Goal: Check status: Check status

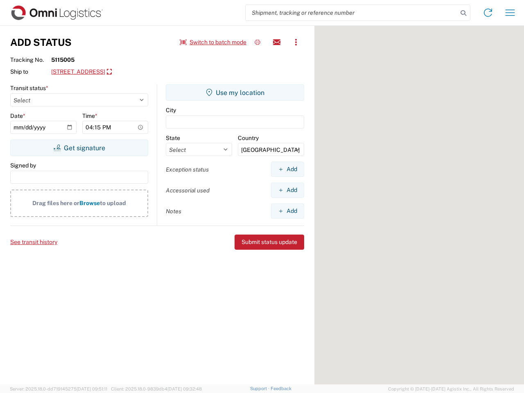
select select "US"
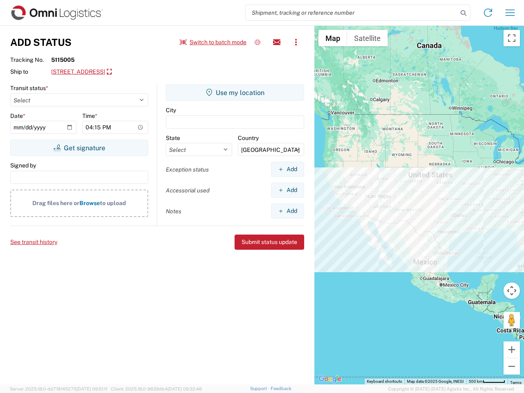
click at [352, 13] on input "search" at bounding box center [352, 13] width 212 height 16
click at [463, 13] on icon at bounding box center [463, 12] width 11 height 11
click at [488, 13] on icon at bounding box center [488, 12] width 13 height 13
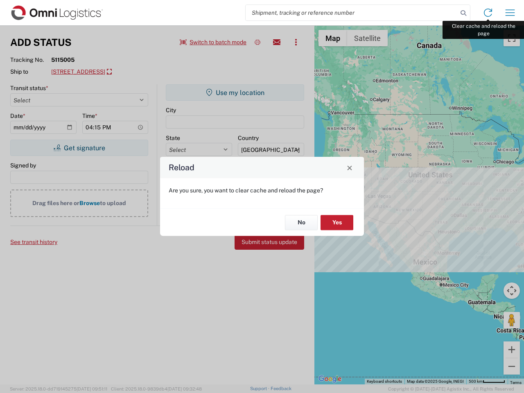
click at [510, 13] on div "Reload Are you sure, you want to clear cache and reload the page? No Yes" at bounding box center [262, 196] width 524 height 393
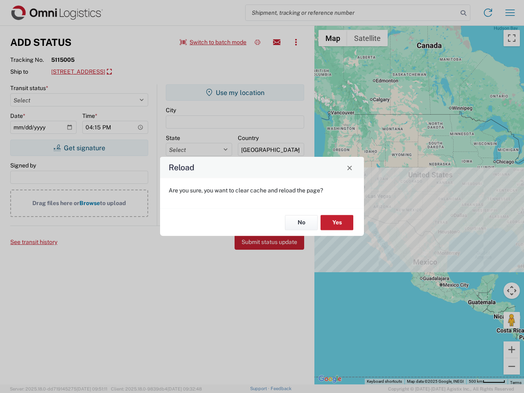
click at [213, 42] on div "Reload Are you sure, you want to clear cache and reload the page? No Yes" at bounding box center [262, 196] width 524 height 393
click at [258, 42] on div "Reload Are you sure, you want to clear cache and reload the page? No Yes" at bounding box center [262, 196] width 524 height 393
click at [277, 42] on div "Reload Are you sure, you want to clear cache and reload the page? No Yes" at bounding box center [262, 196] width 524 height 393
click at [296, 42] on div "Reload Are you sure, you want to clear cache and reload the page? No Yes" at bounding box center [262, 196] width 524 height 393
click at [125, 72] on div "Reload Are you sure, you want to clear cache and reload the page? No Yes" at bounding box center [262, 196] width 524 height 393
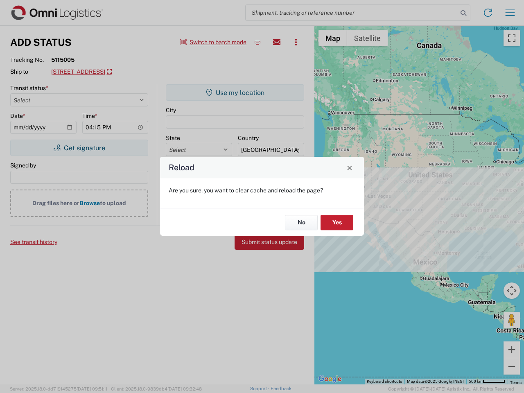
click at [79, 148] on div "Reload Are you sure, you want to clear cache and reload the page? No Yes" at bounding box center [262, 196] width 524 height 393
